Goal: Navigation & Orientation: Understand site structure

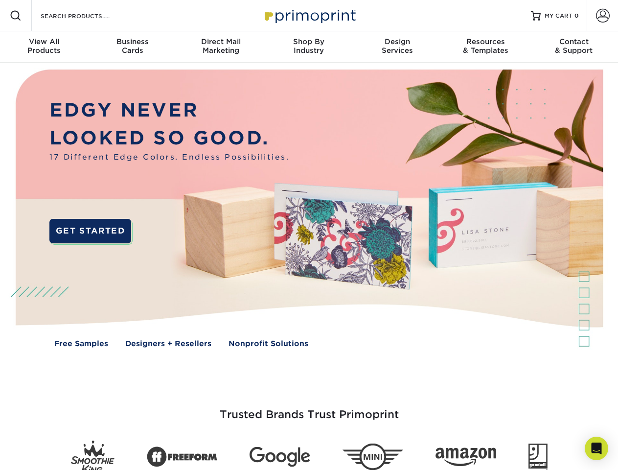
click at [309, 235] on img at bounding box center [309, 216] width 612 height 306
click at [16, 16] on span at bounding box center [16, 16] width 12 height 12
click at [602, 16] on span at bounding box center [603, 16] width 14 height 14
click at [44, 47] on div "View All Products" at bounding box center [44, 46] width 88 height 18
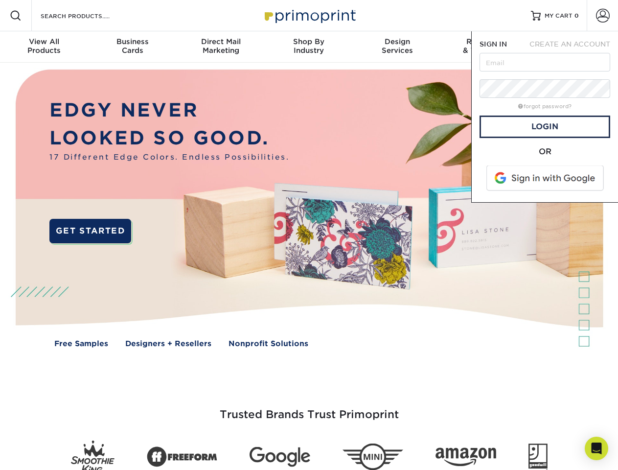
click at [132, 47] on div "Business Cards" at bounding box center [132, 46] width 88 height 18
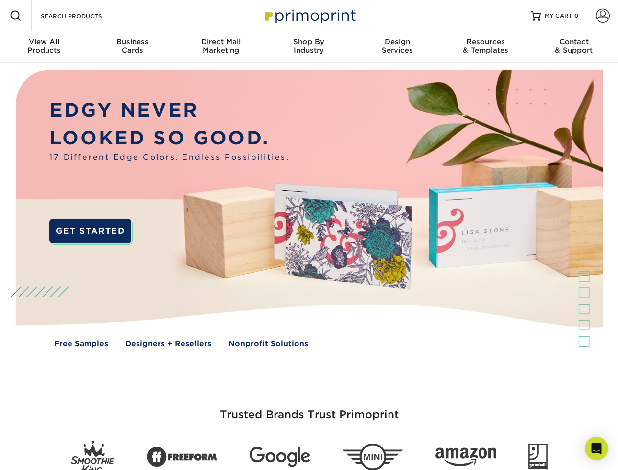
click at [221, 47] on div "Direct Mail Marketing" at bounding box center [221, 46] width 88 height 18
click at [309, 47] on div "Shop By Industry" at bounding box center [309, 46] width 88 height 18
click at [397, 47] on div "Design Services" at bounding box center [397, 46] width 88 height 18
click at [485, 47] on div "Resources & Templates" at bounding box center [485, 46] width 88 height 18
click at [574, 47] on div "Contact & Support" at bounding box center [574, 46] width 88 height 18
